Goal: Task Accomplishment & Management: Manage account settings

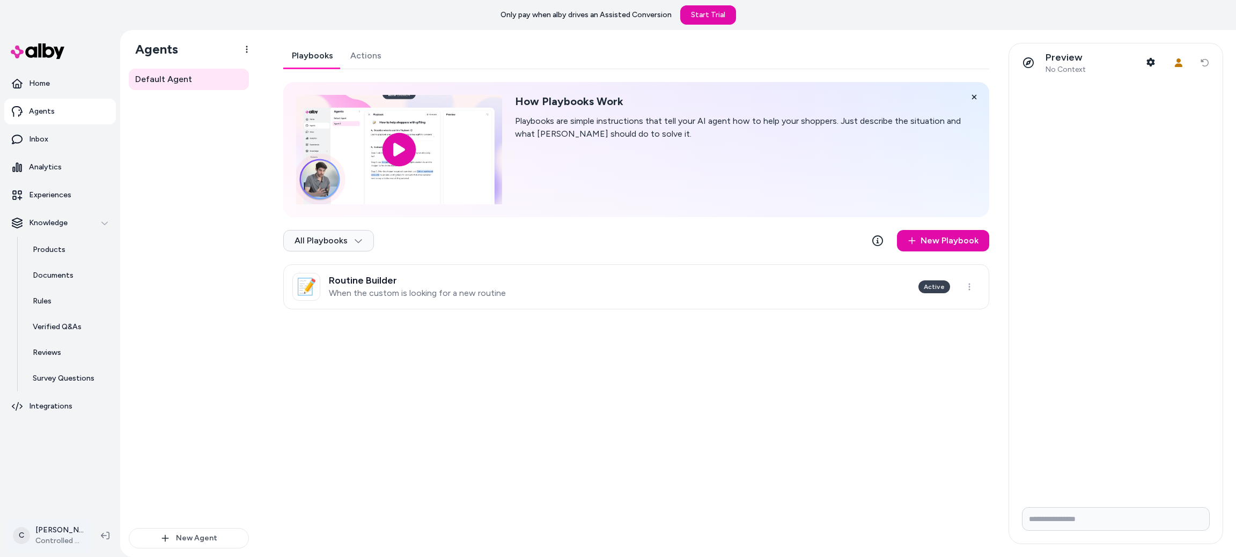
click at [43, 534] on html "Only pay when [PERSON_NAME] drives an Assisted Conversion Start Trial Home Agen…" at bounding box center [618, 278] width 1236 height 557
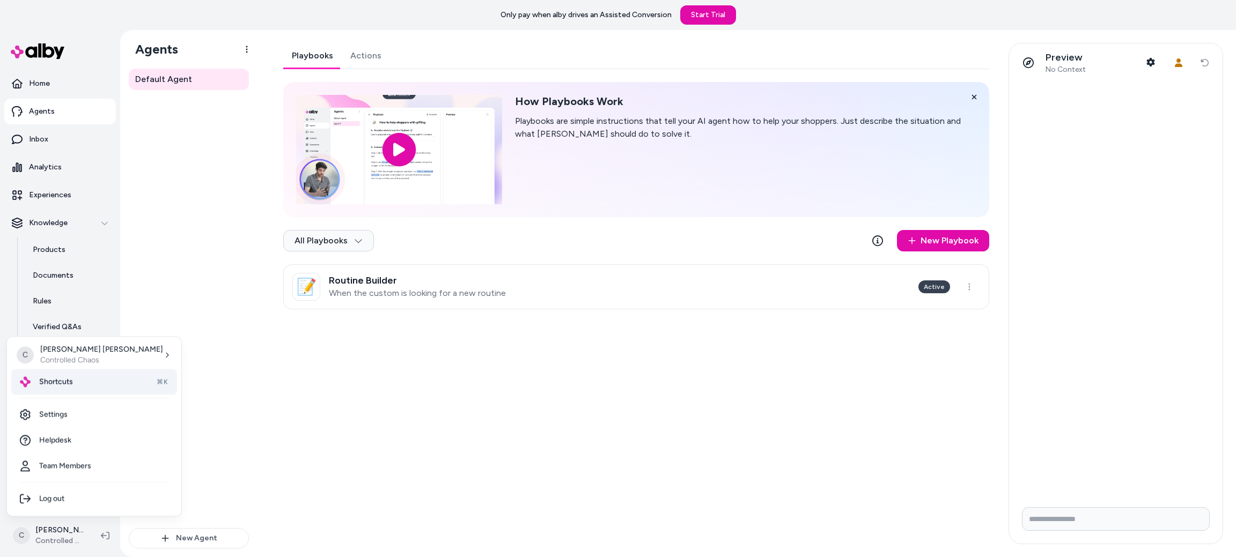
click at [72, 373] on div "Shortcuts ⌘K" at bounding box center [94, 382] width 166 height 26
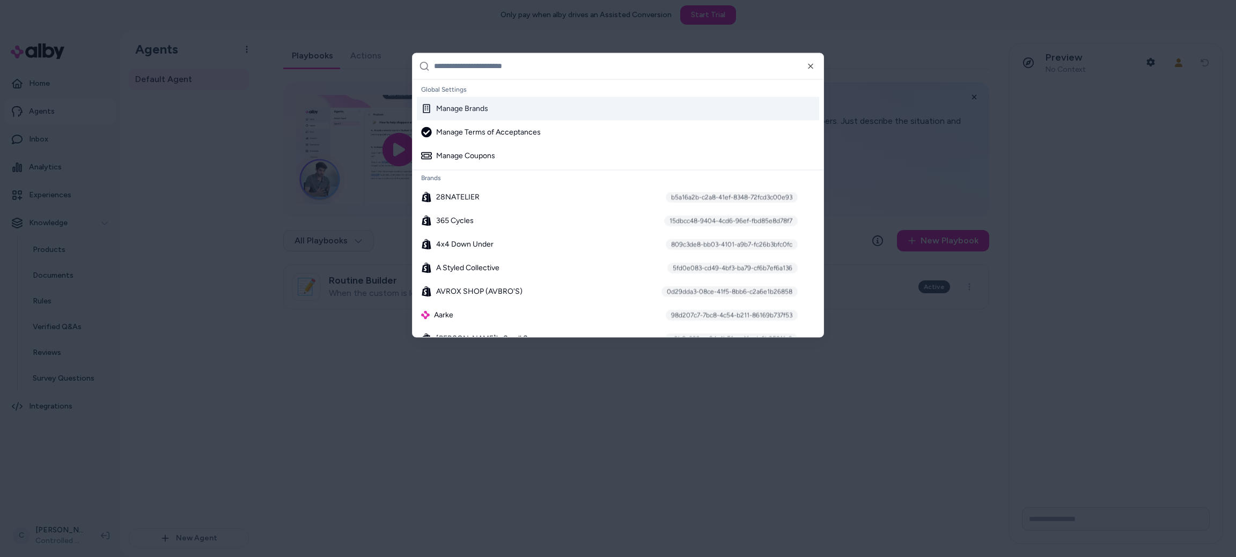
click at [493, 107] on div "Manage Brands" at bounding box center [618, 109] width 402 height 24
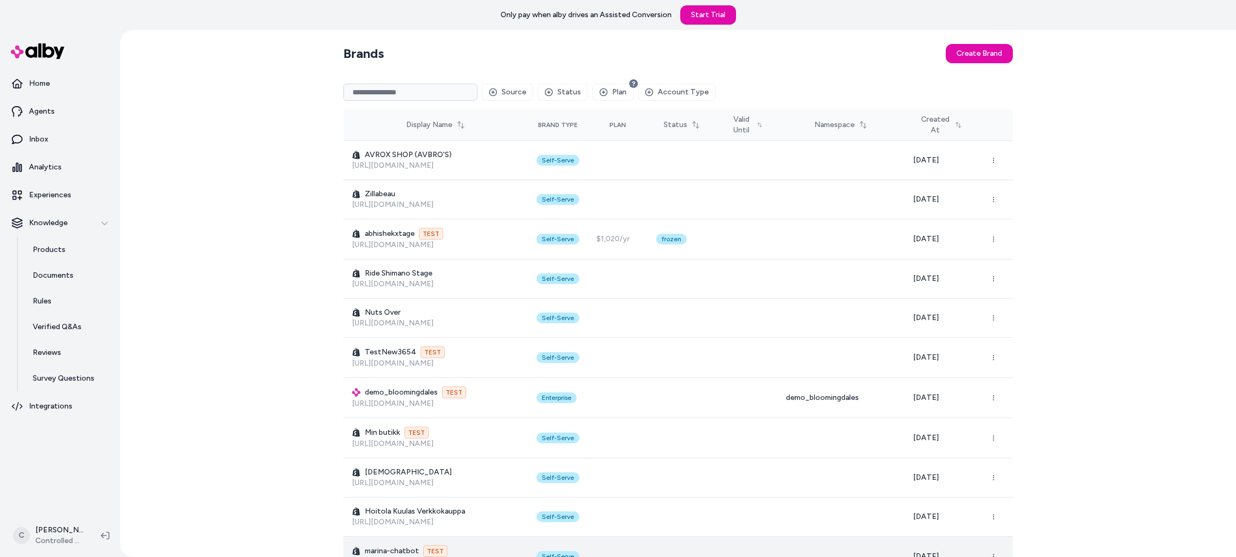
scroll to position [16499, 0]
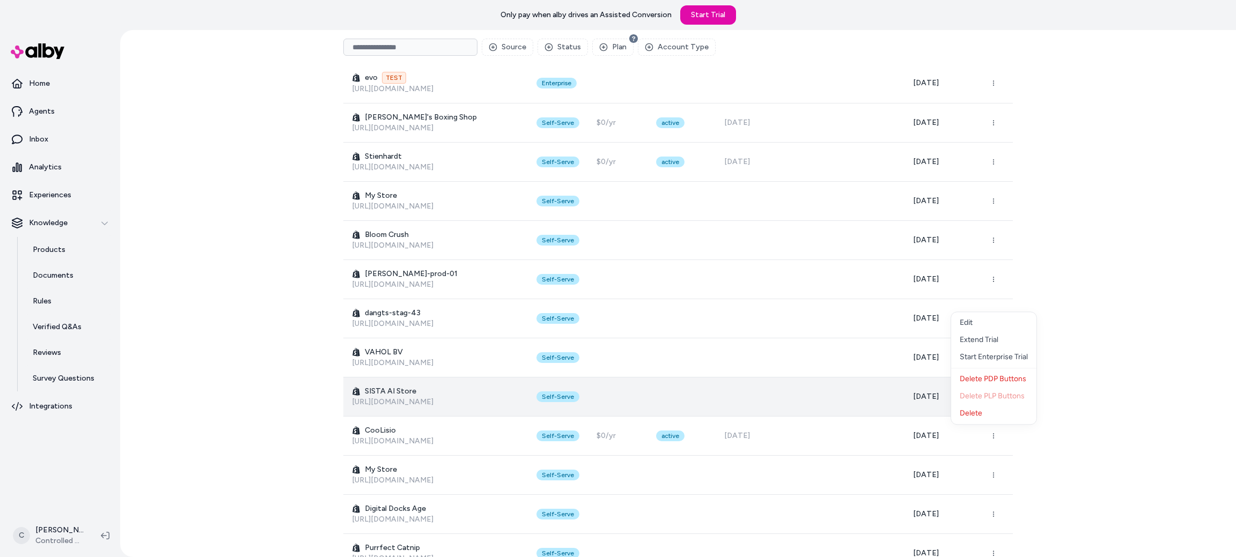
click at [996, 386] on button "button" at bounding box center [993, 396] width 21 height 21
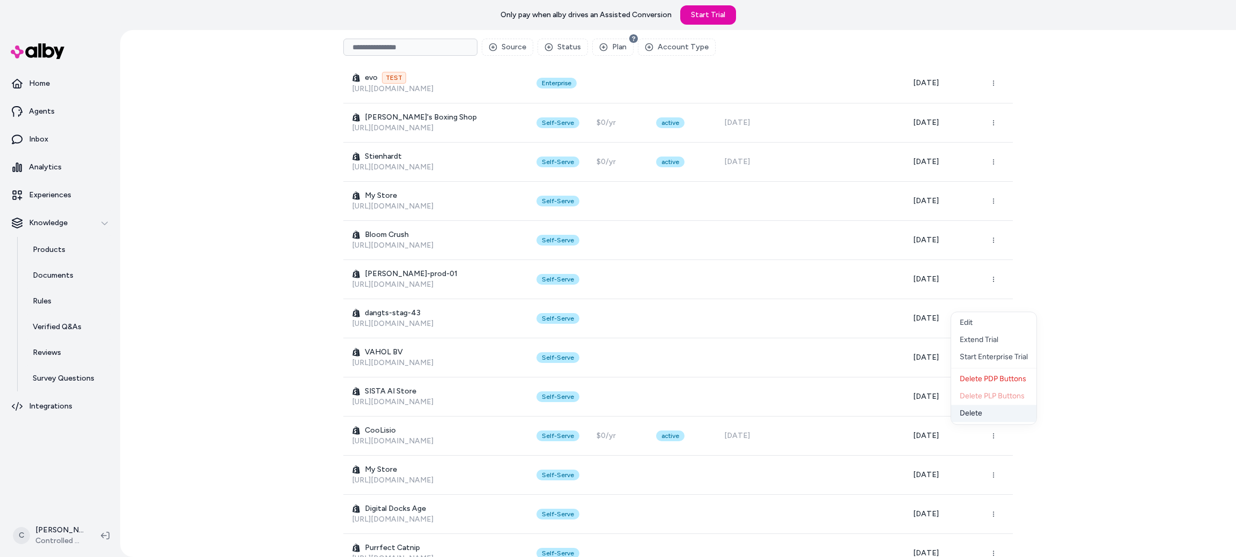
click at [967, 411] on div "Delete" at bounding box center [993, 413] width 85 height 17
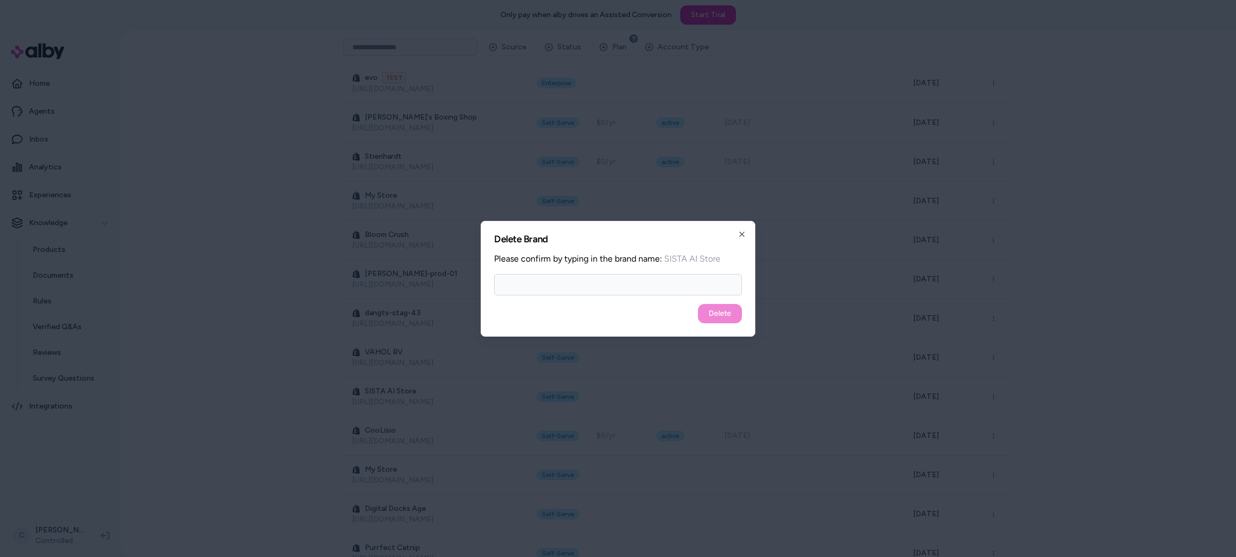
type input "*"
click at [723, 314] on div "Delete" at bounding box center [618, 313] width 248 height 19
click at [619, 285] on input "**********" at bounding box center [618, 284] width 248 height 21
click at [729, 315] on div "Delete" at bounding box center [618, 313] width 248 height 19
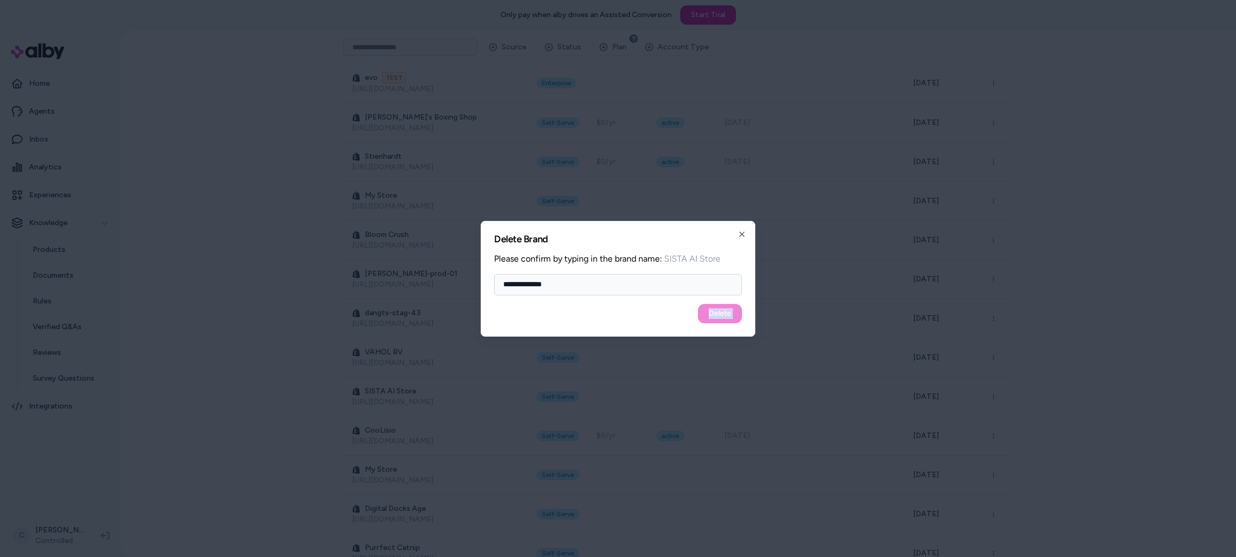
click at [729, 315] on div "Delete" at bounding box center [618, 313] width 248 height 19
drag, startPoint x: 579, startPoint y: 291, endPoint x: 544, endPoint y: 290, distance: 34.9
click at [544, 290] on input "**********" at bounding box center [618, 284] width 248 height 21
type input "**********"
click at [721, 309] on button "Delete" at bounding box center [720, 313] width 44 height 19
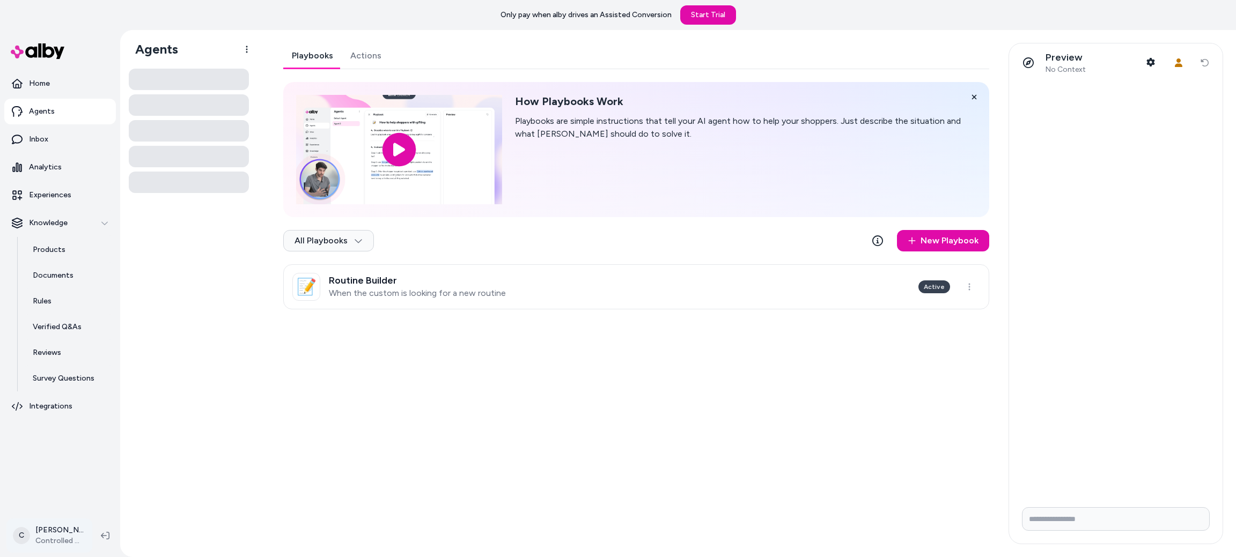
click at [34, 535] on html "Only pay when alby drives an Assisted Conversion Start Trial Home Agents Inbox …" at bounding box center [618, 278] width 1236 height 557
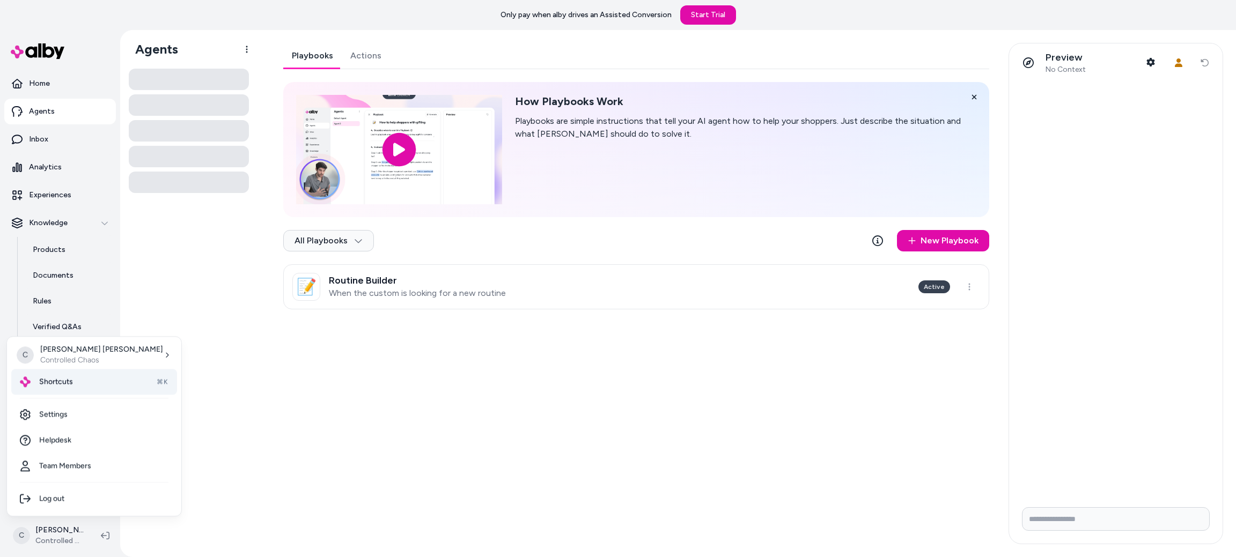
click at [93, 385] on div "Shortcuts ⌘K" at bounding box center [94, 382] width 166 height 26
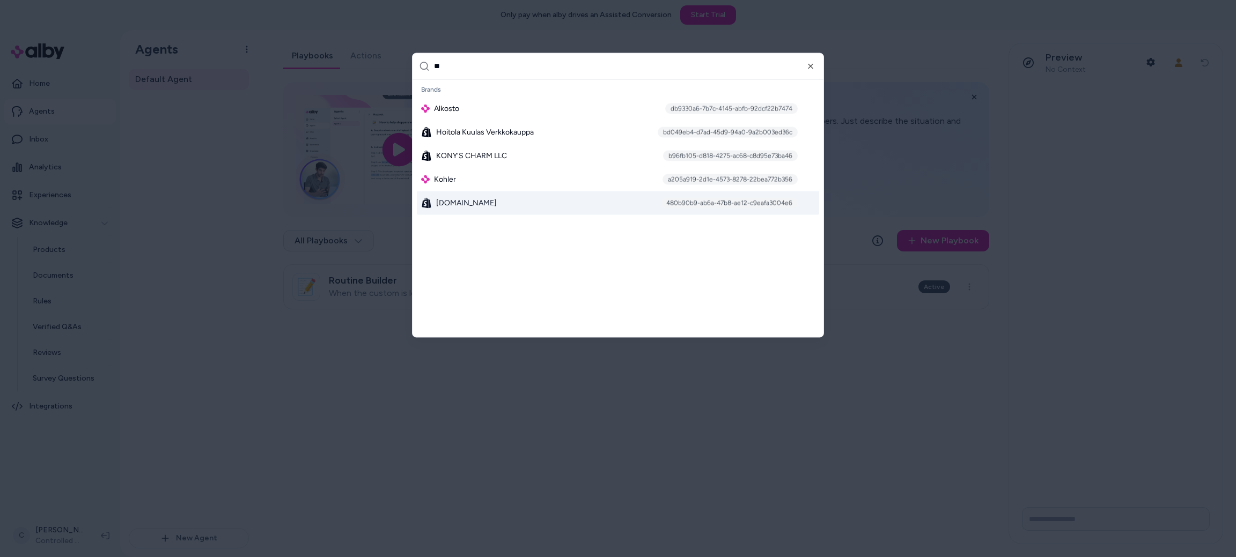
type input "**"
click at [469, 194] on div "Kotirobo.fi 480b90b9-ab6a-47b8-ae12-c9eafa3004e6" at bounding box center [618, 203] width 402 height 24
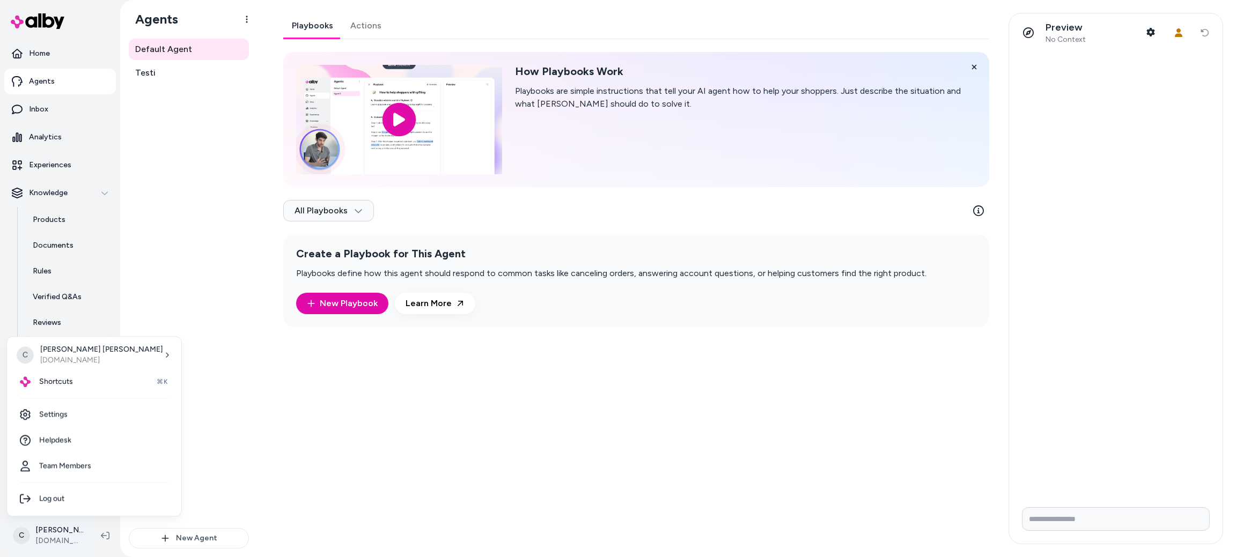
click at [46, 546] on html "Home Agents Inbox Analytics Experiences Knowledge Products Documents Rules Veri…" at bounding box center [618, 278] width 1236 height 557
click at [73, 409] on link "Settings" at bounding box center [94, 415] width 166 height 26
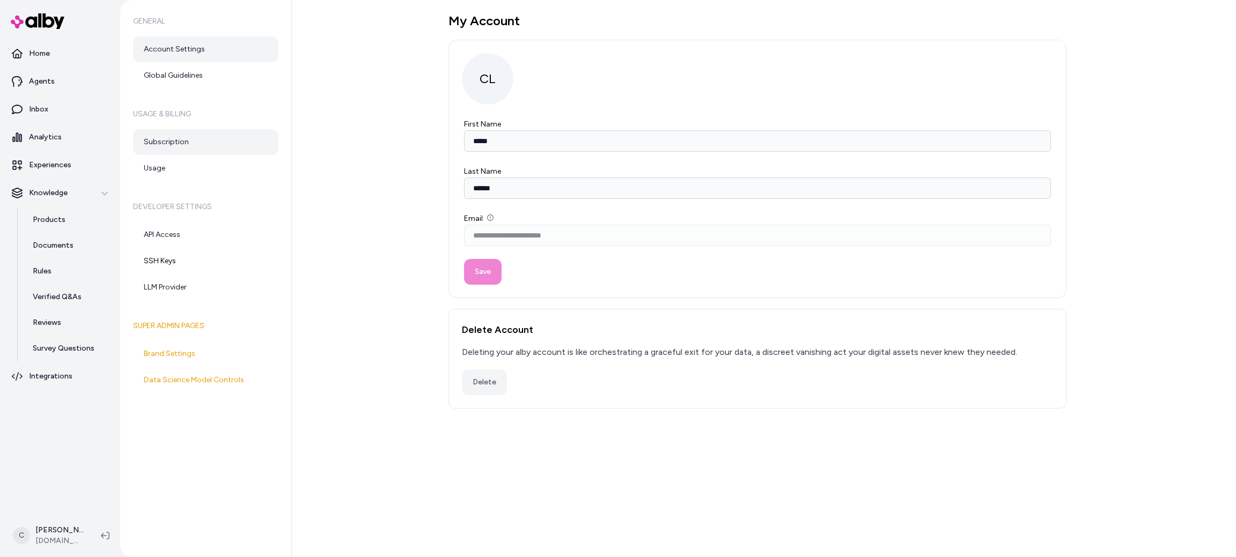
click at [166, 144] on link "Subscription" at bounding box center [205, 142] width 145 height 26
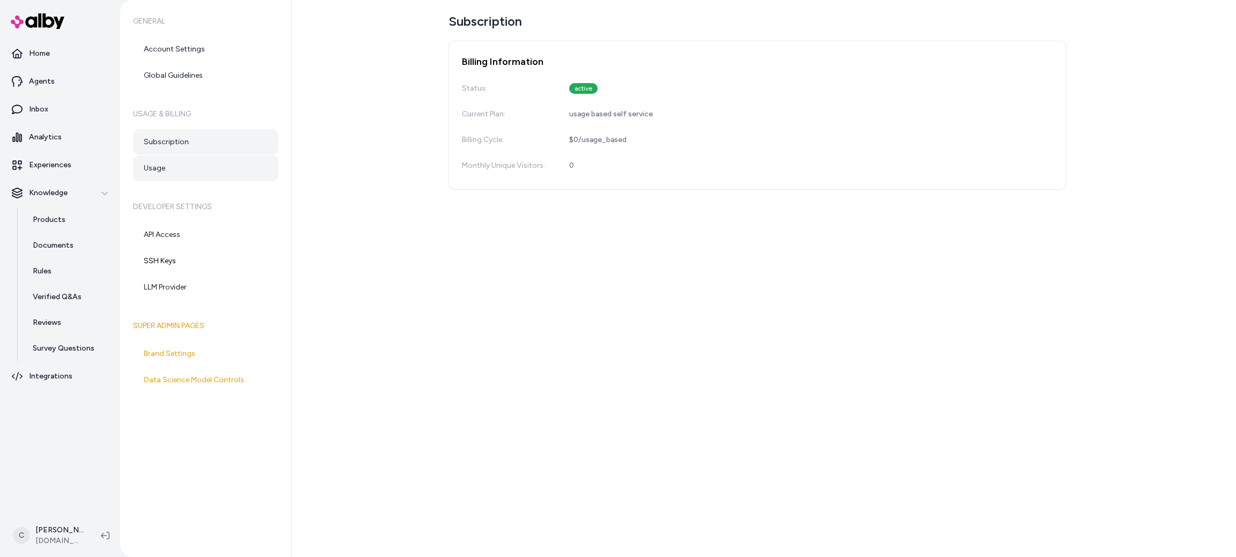
click at [167, 168] on link "Usage" at bounding box center [205, 169] width 145 height 26
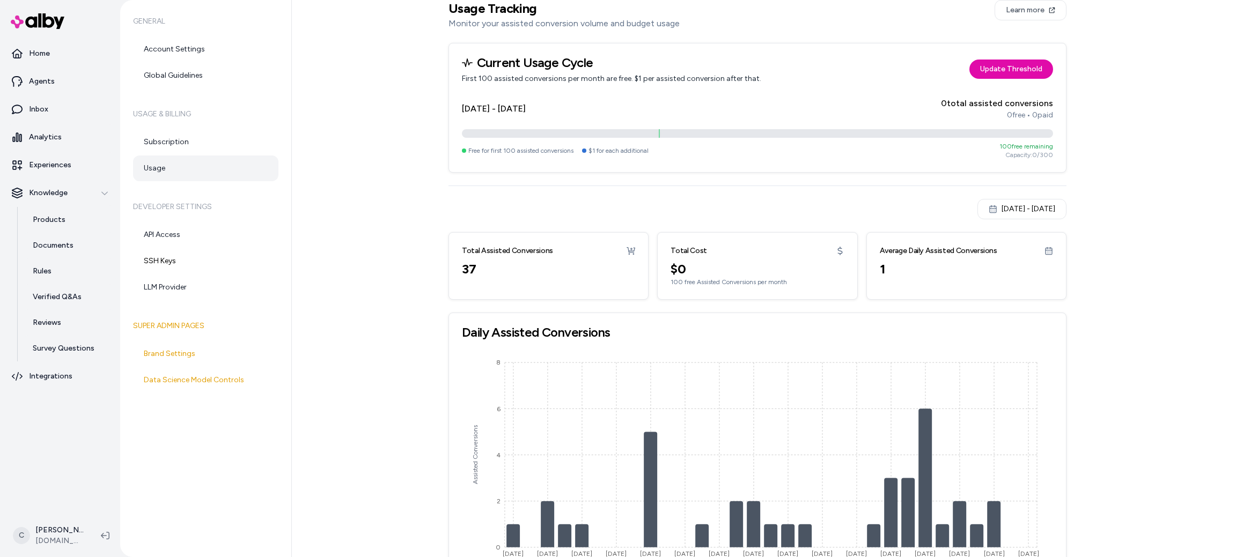
scroll to position [26, 0]
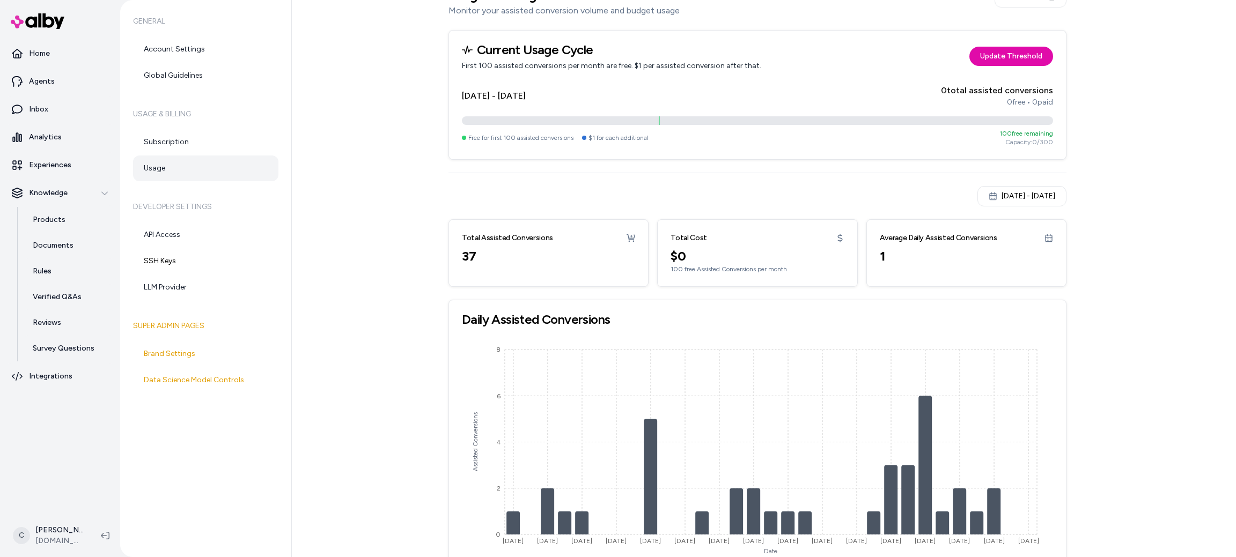
click at [1002, 197] on div "Jul 14, 2025 - Aug 13, 2025" at bounding box center [1021, 196] width 67 height 11
click at [1147, 164] on html "Home Agents Inbox Analytics Experiences Knowledge Products Documents Rules Veri…" at bounding box center [618, 278] width 1236 height 557
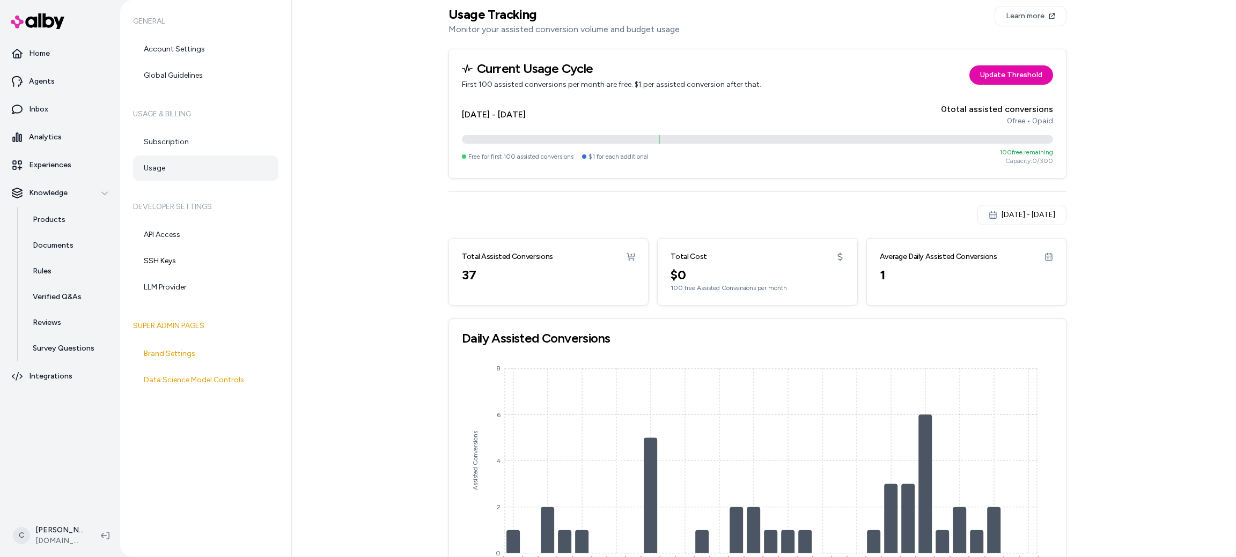
scroll to position [0, 0]
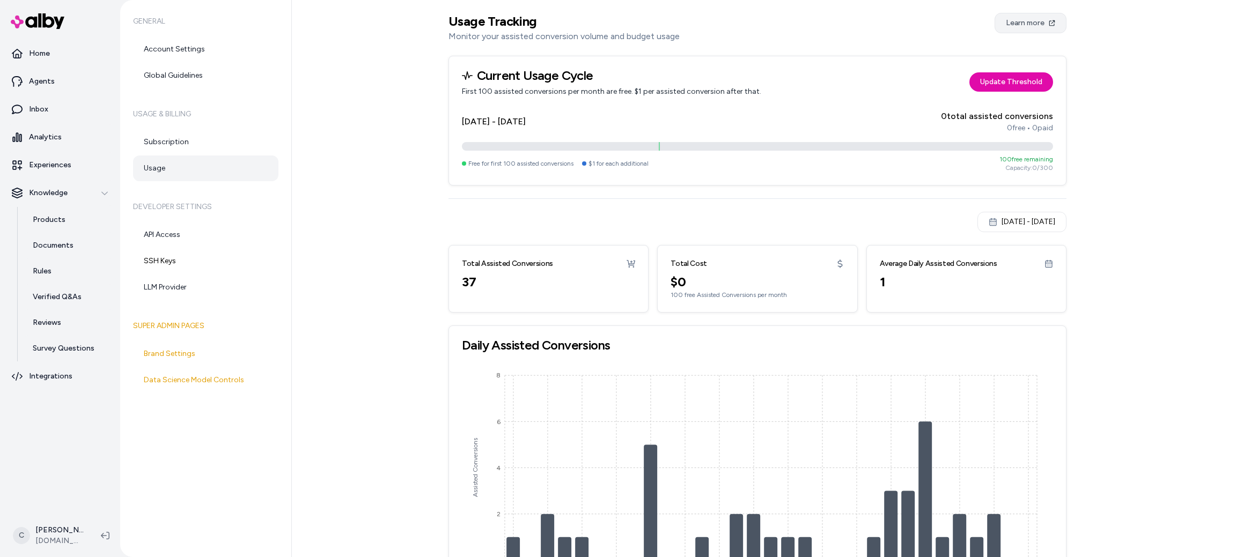
click at [1029, 20] on link "Learn more" at bounding box center [1030, 23] width 72 height 20
